Goal: Find specific page/section: Find specific page/section

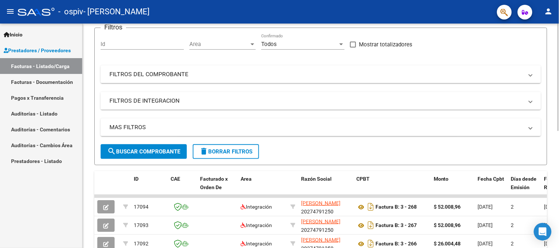
scroll to position [41, 0]
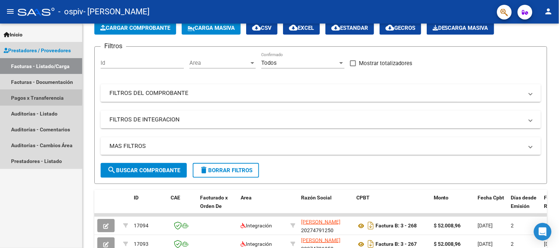
click at [38, 97] on link "Pagos x Transferencia" at bounding box center [41, 98] width 82 height 16
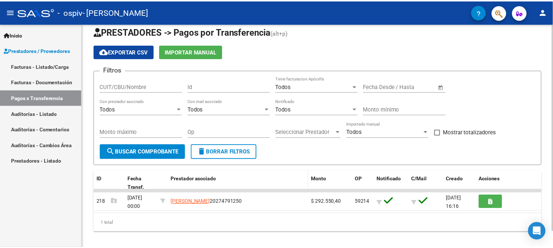
scroll to position [17, 0]
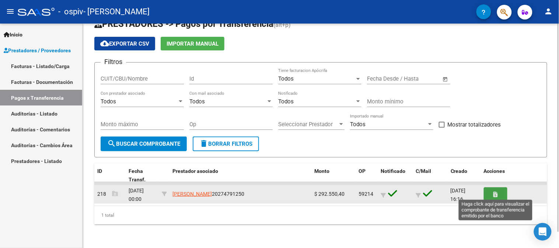
click at [498, 194] on button "button" at bounding box center [496, 195] width 24 height 14
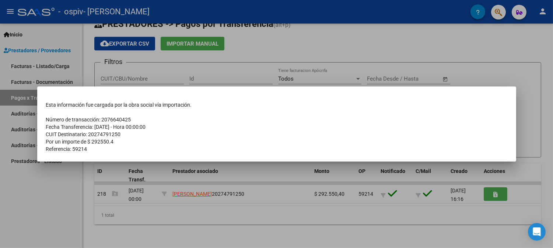
click at [326, 212] on div at bounding box center [276, 124] width 553 height 248
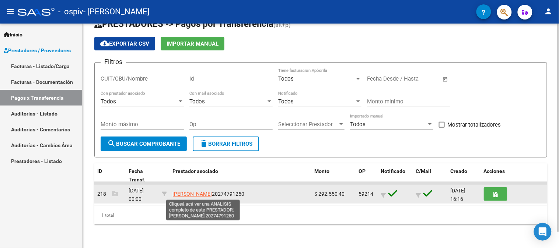
click at [198, 192] on span "[PERSON_NAME]" at bounding box center [192, 194] width 39 height 6
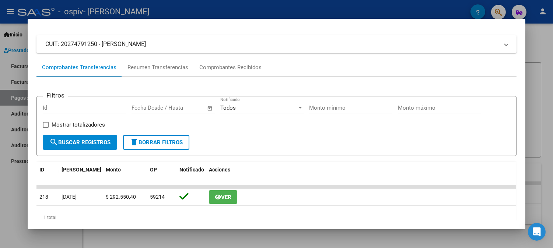
scroll to position [60, 0]
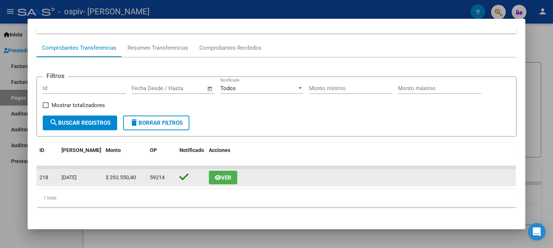
click at [225, 176] on span "Ver" at bounding box center [226, 178] width 10 height 7
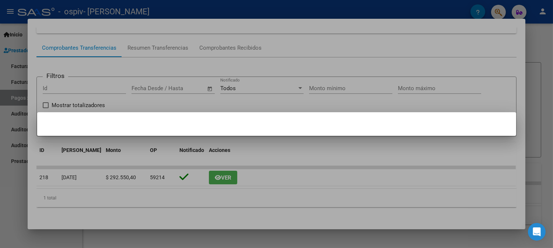
click at [286, 146] on div at bounding box center [276, 124] width 553 height 248
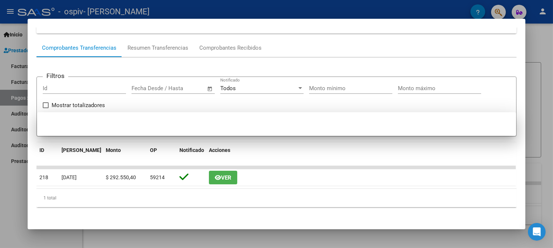
click at [286, 146] on div "Acciones" at bounding box center [361, 150] width 304 height 8
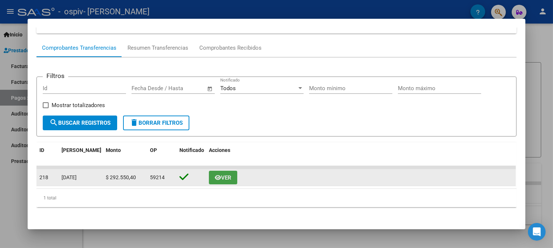
click at [221, 178] on span "Ver" at bounding box center [226, 178] width 10 height 7
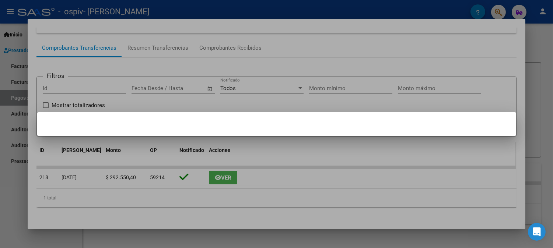
click at [265, 149] on div at bounding box center [276, 124] width 553 height 248
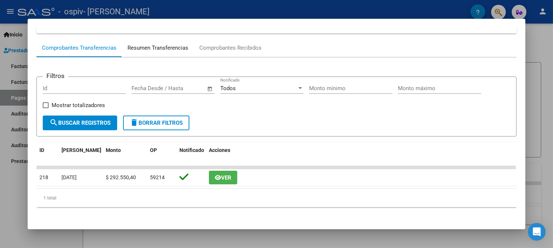
click at [159, 47] on div "Resumen Transferencias" at bounding box center [158, 48] width 61 height 8
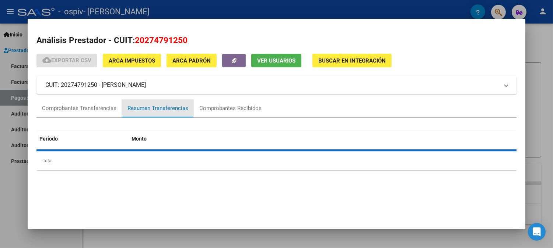
scroll to position [0, 0]
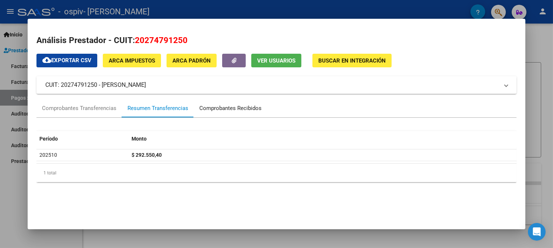
click at [215, 104] on div "Comprobantes Recibidos" at bounding box center [230, 109] width 73 height 18
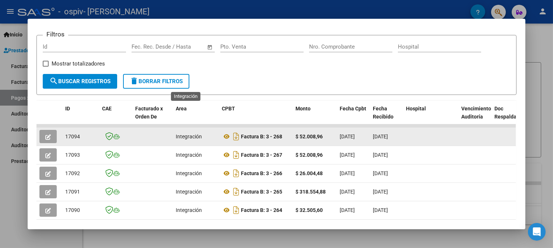
scroll to position [70, 0]
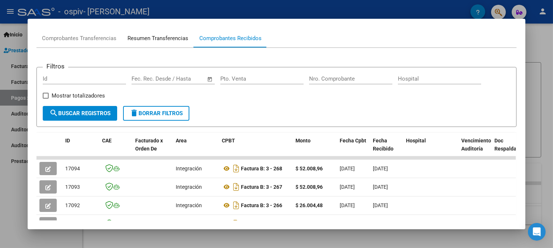
click at [170, 37] on div "Resumen Transferencias" at bounding box center [158, 38] width 61 height 8
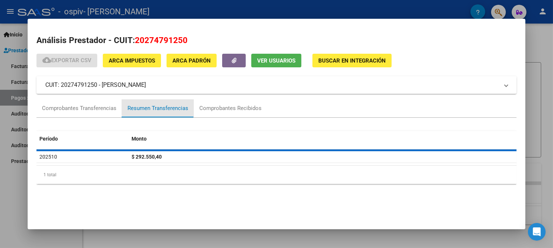
scroll to position [0, 0]
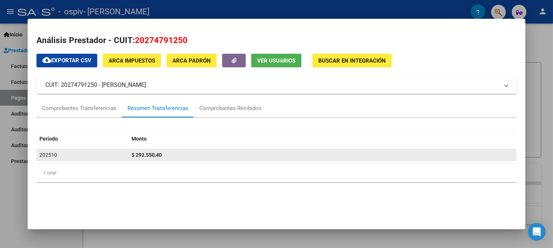
click at [37, 151] on datatable-body-cell "202510" at bounding box center [82, 155] width 92 height 11
click at [46, 155] on span "202510" at bounding box center [48, 155] width 18 height 6
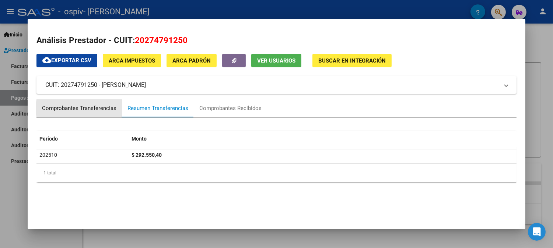
click at [93, 109] on div "Comprobantes Transferencias" at bounding box center [79, 108] width 74 height 8
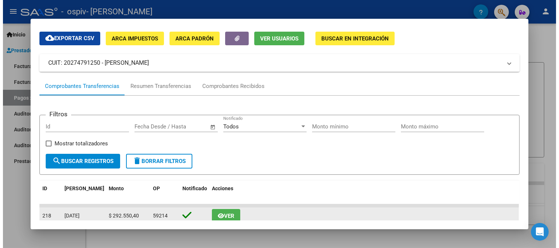
scroll to position [60, 0]
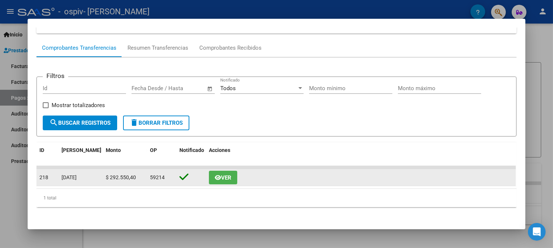
click at [215, 175] on icon "button" at bounding box center [218, 178] width 6 height 6
click at [223, 177] on span "Ver" at bounding box center [226, 178] width 10 height 7
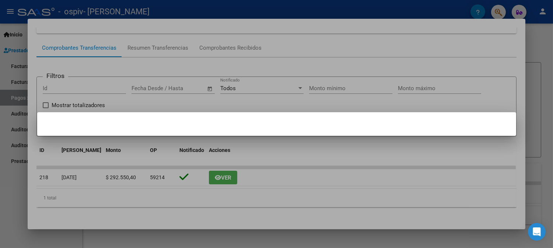
click at [245, 6] on div at bounding box center [276, 124] width 553 height 248
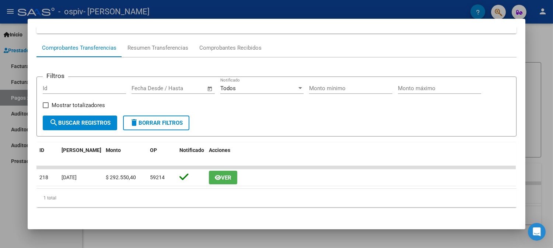
click at [266, 242] on div at bounding box center [276, 124] width 553 height 248
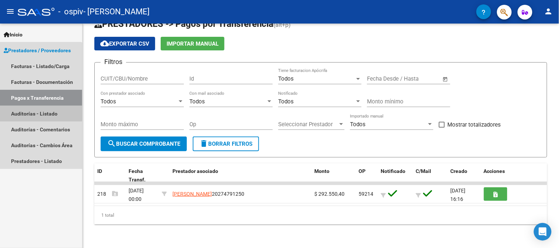
click at [39, 113] on link "Auditorías - Listado" at bounding box center [41, 114] width 82 height 16
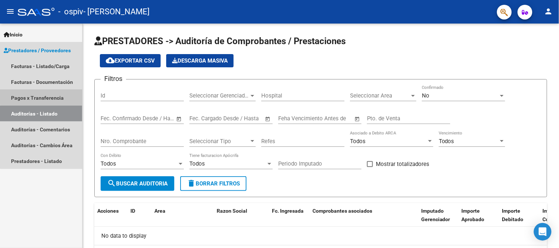
click at [45, 94] on link "Pagos x Transferencia" at bounding box center [41, 98] width 82 height 16
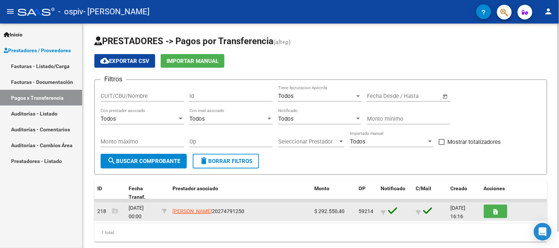
click at [363, 210] on span "59214" at bounding box center [366, 212] width 15 height 6
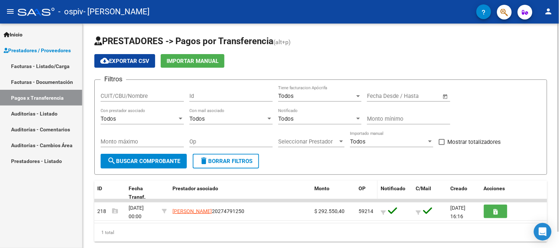
scroll to position [17, 0]
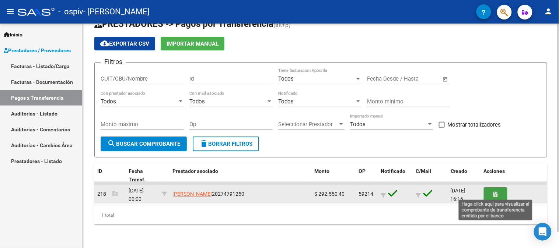
click at [498, 195] on button "button" at bounding box center [496, 195] width 24 height 14
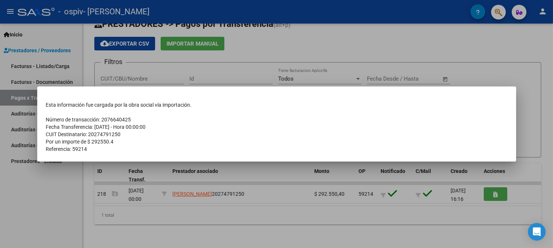
click at [457, 220] on div at bounding box center [276, 124] width 553 height 248
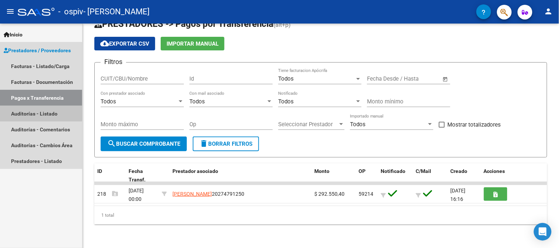
click at [33, 113] on link "Auditorías - Listado" at bounding box center [41, 114] width 82 height 16
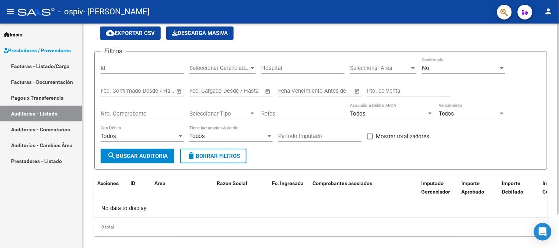
scroll to position [39, 0]
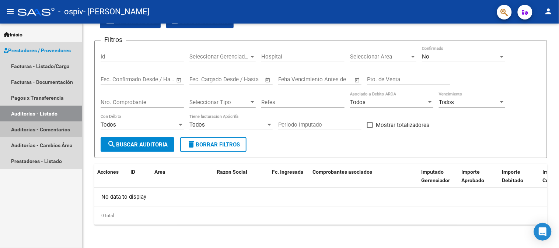
click at [54, 130] on link "Auditorías - Comentarios" at bounding box center [41, 130] width 82 height 16
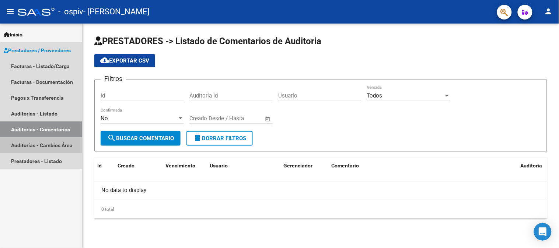
click at [59, 146] on link "Auditorías - Cambios Área" at bounding box center [41, 145] width 82 height 16
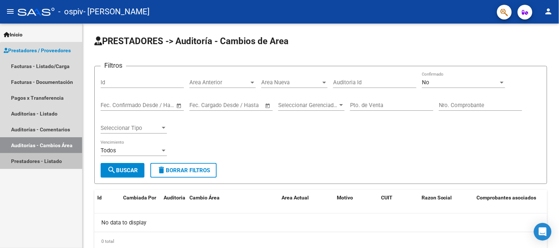
click at [59, 157] on link "Prestadores - Listado" at bounding box center [41, 161] width 82 height 16
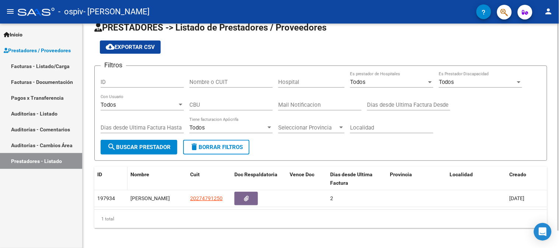
scroll to position [19, 0]
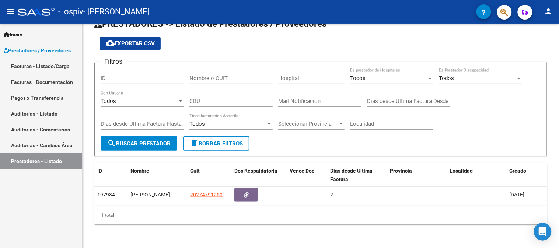
click at [43, 52] on span "Prestadores / Proveedores" at bounding box center [37, 50] width 67 height 8
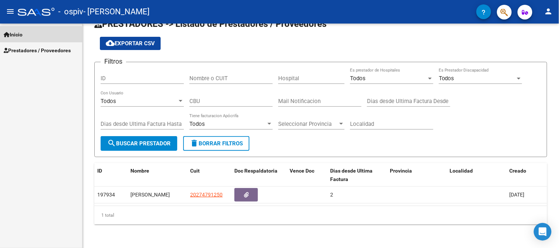
click at [22, 36] on span "Inicio" at bounding box center [13, 35] width 19 height 8
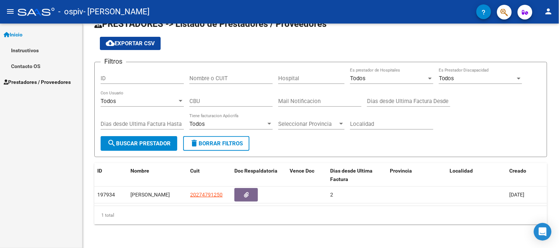
click at [22, 34] on span "Inicio" at bounding box center [13, 35] width 19 height 8
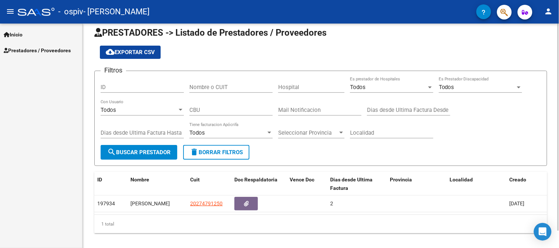
scroll to position [0, 0]
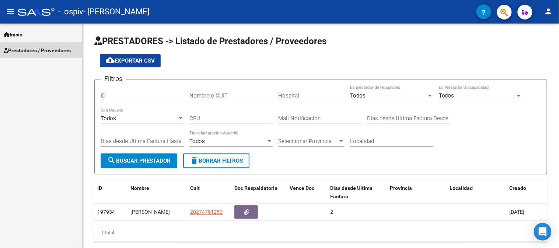
click at [31, 51] on span "Prestadores / Proveedores" at bounding box center [37, 50] width 67 height 8
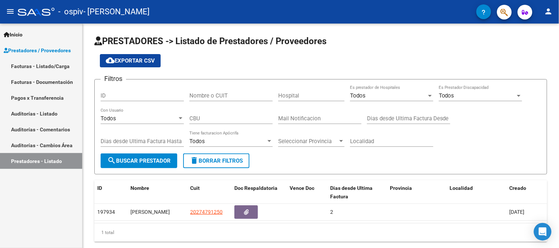
click at [36, 65] on link "Facturas - Listado/Carga" at bounding box center [41, 66] width 82 height 16
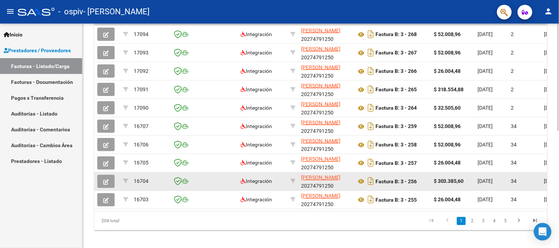
scroll to position [244, 0]
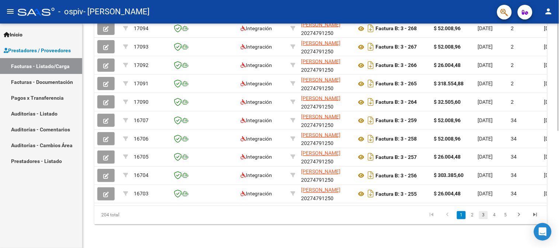
click at [488, 218] on link "3" at bounding box center [483, 216] width 9 height 8
click at [474, 217] on link "2" at bounding box center [472, 216] width 9 height 8
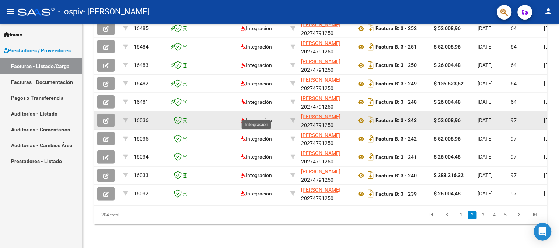
scroll to position [80, 0]
